Goal: Task Accomplishment & Management: Use online tool/utility

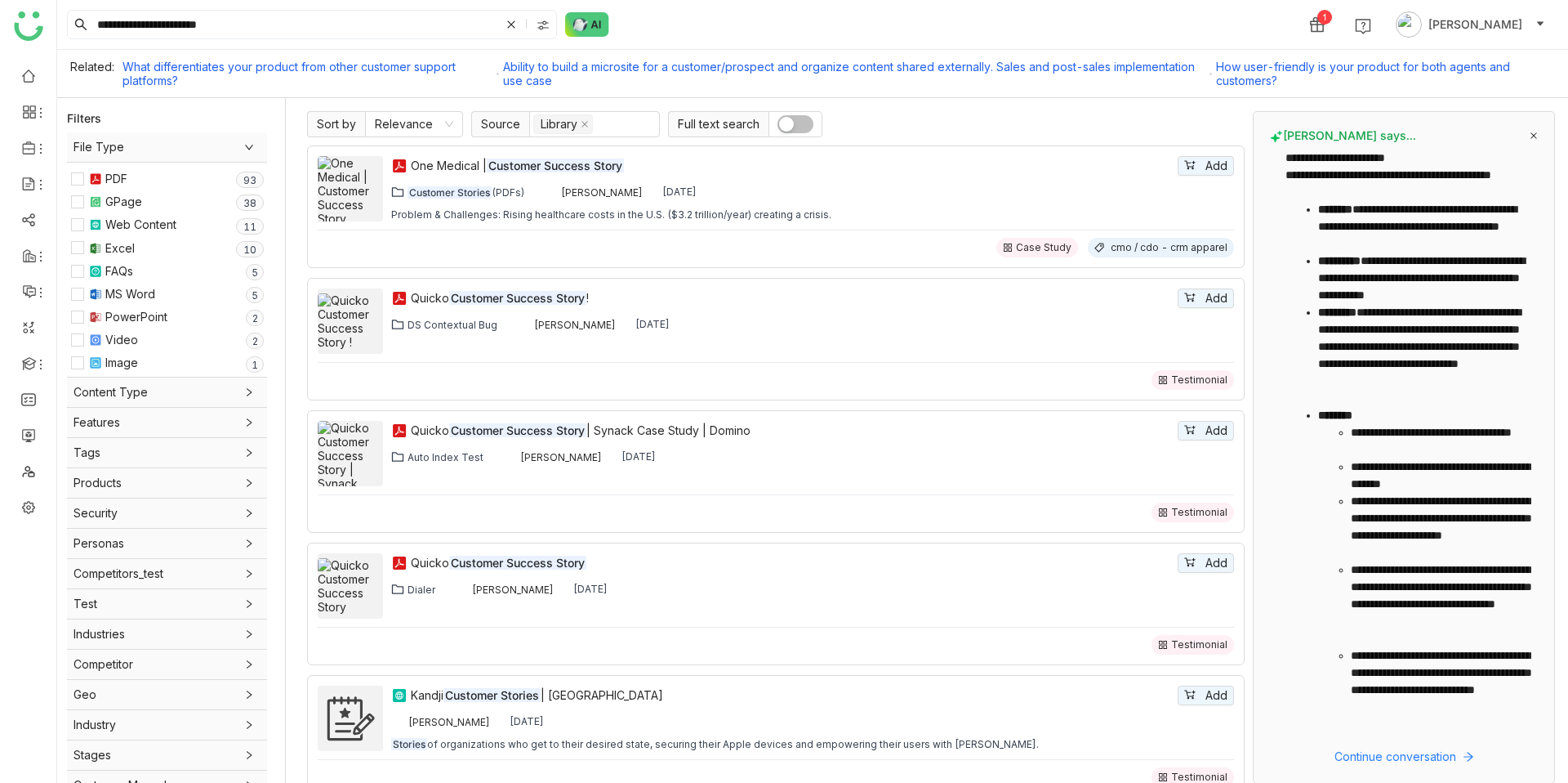
drag, startPoint x: 127, startPoint y: 31, endPoint x: 222, endPoint y: 128, distance: 135.8
click at [225, 130] on nz-layout "**********" at bounding box center [812, 392] width 1511 height 783
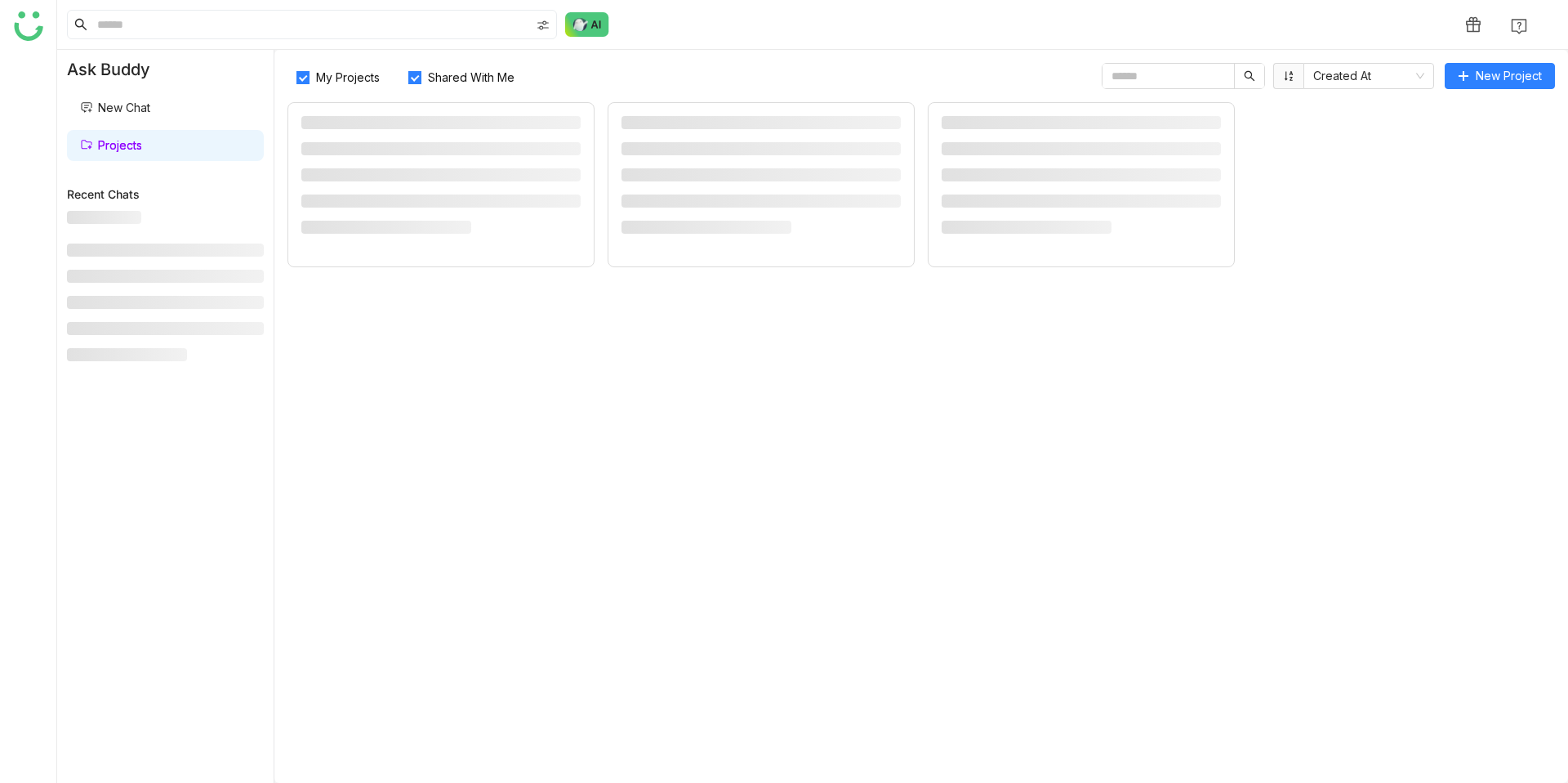
click at [123, 147] on link "Projects" at bounding box center [111, 145] width 62 height 14
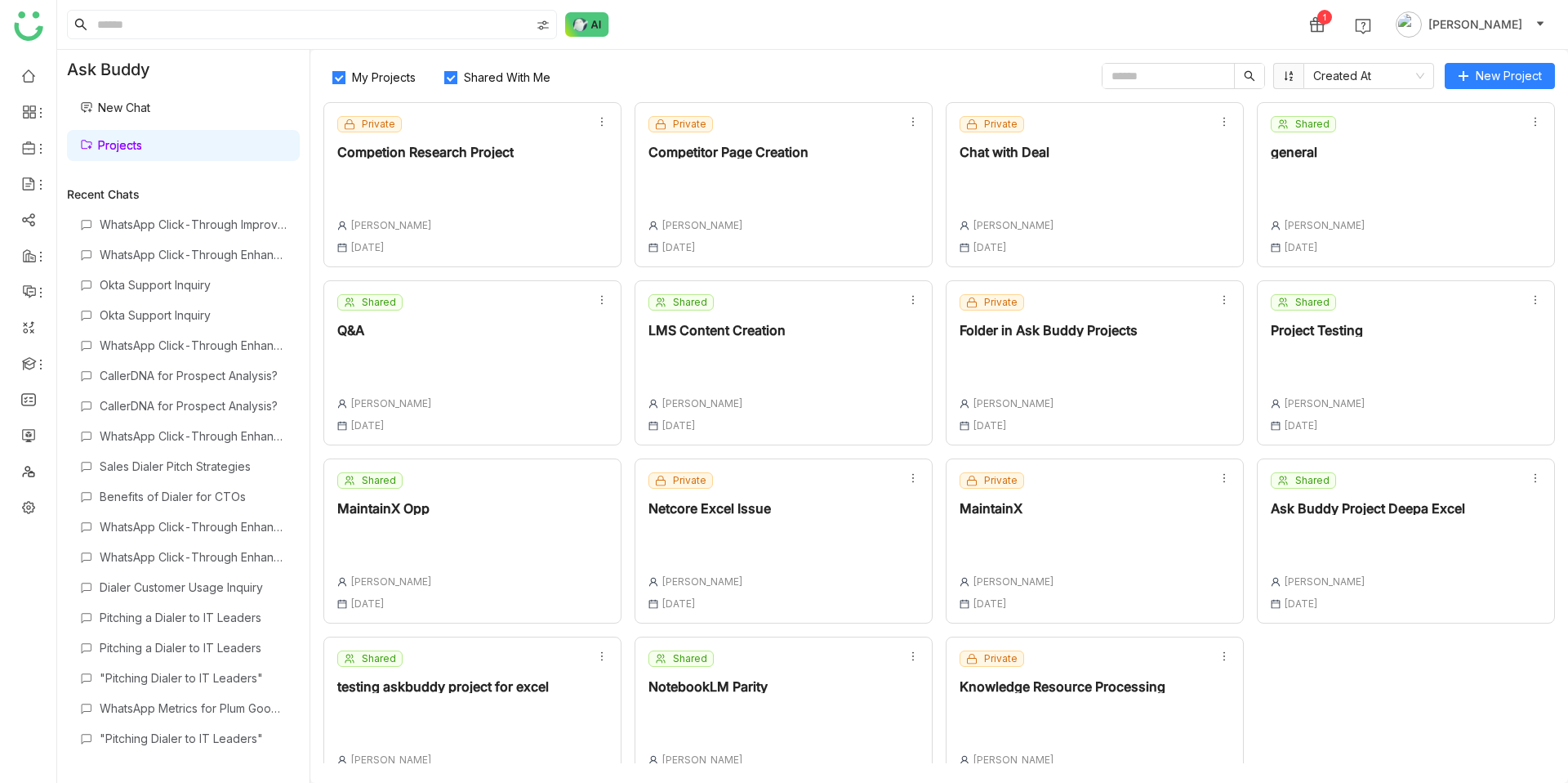
scroll to position [38, 0]
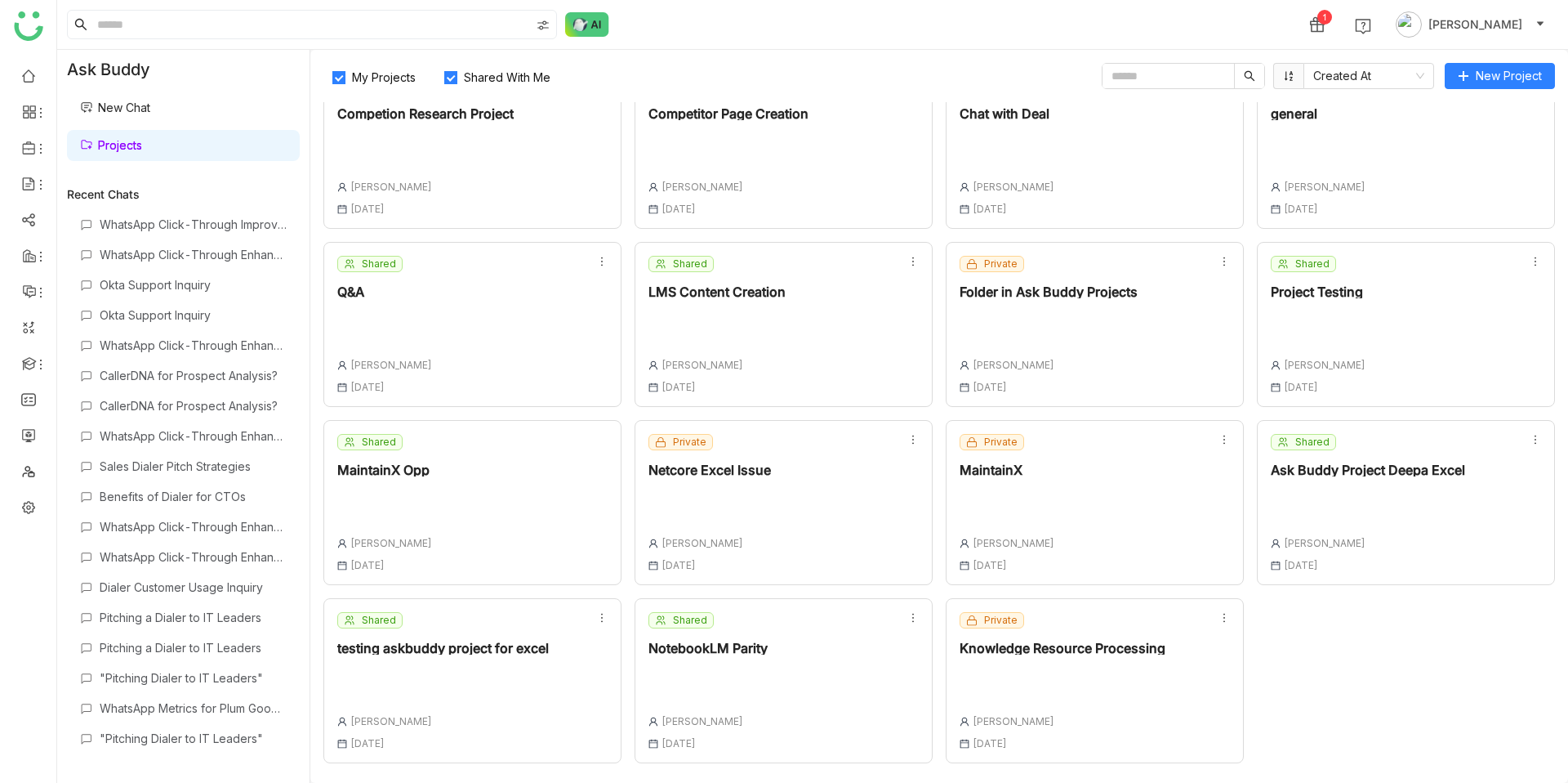
click at [776, 619] on div "Shared NotebookLM Parity [PERSON_NAME] [DATE]" at bounding box center [784, 680] width 298 height 165
click at [752, 638] on div "Shared NotebookLM Parity [PERSON_NAME] [DATE]" at bounding box center [709, 680] width 120 height 137
click at [698, 644] on div "NotebookLM Parity" at bounding box center [709, 648] width 120 height 13
click at [713, 684] on div at bounding box center [709, 679] width 120 height 22
click at [708, 647] on div "NotebookLM Parity" at bounding box center [709, 648] width 120 height 13
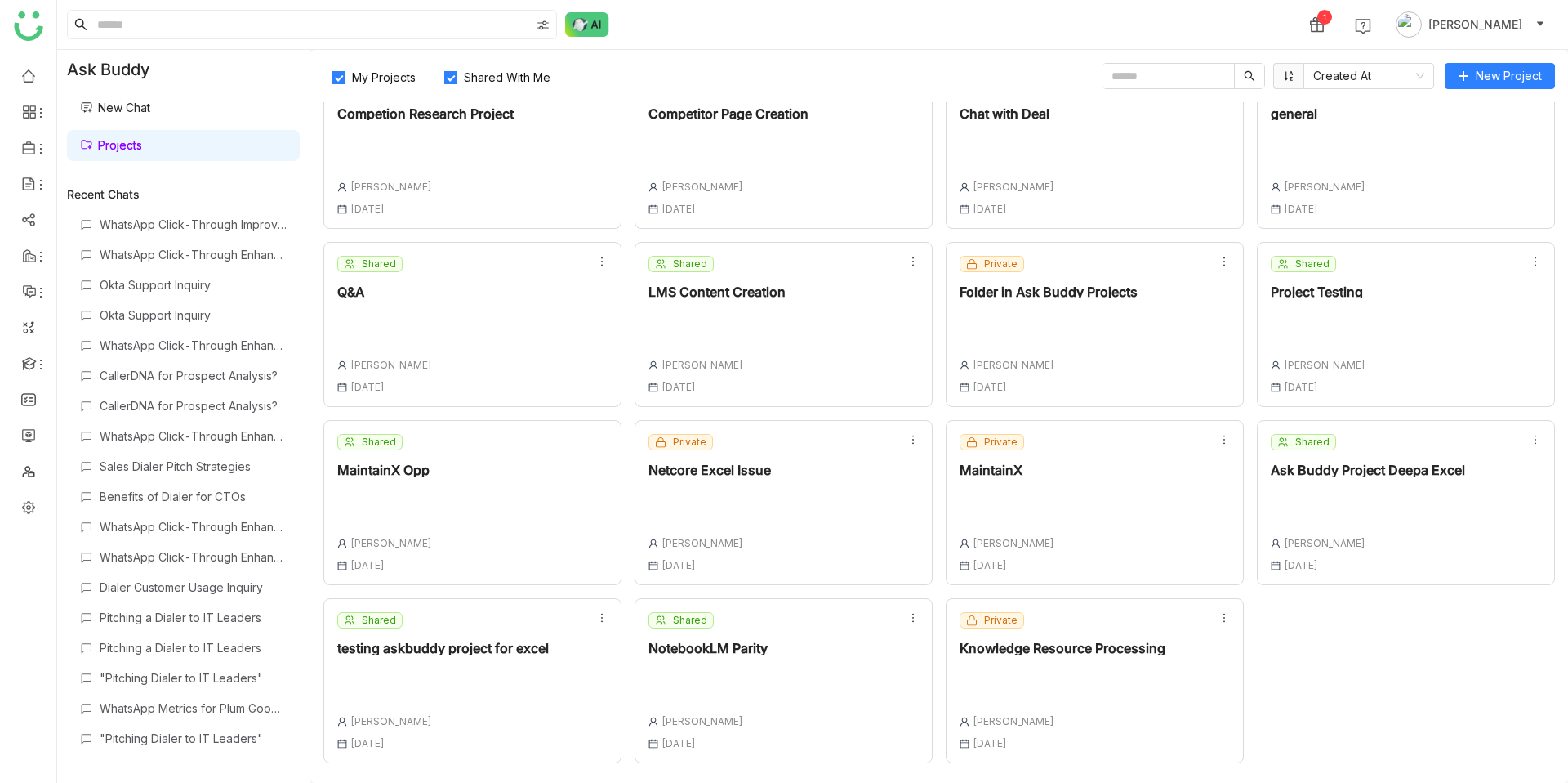
click at [711, 658] on div "Shared NotebookLM Parity Chandramani Tiwary 08 Sep , 2025" at bounding box center [709, 680] width 120 height 137
click at [703, 676] on div at bounding box center [709, 679] width 120 height 22
click at [769, 644] on div "Shared NotebookLM Parity Chandramani Tiwary 08 Sep , 2025" at bounding box center [784, 680] width 298 height 165
